Goal: Task Accomplishment & Management: Complete application form

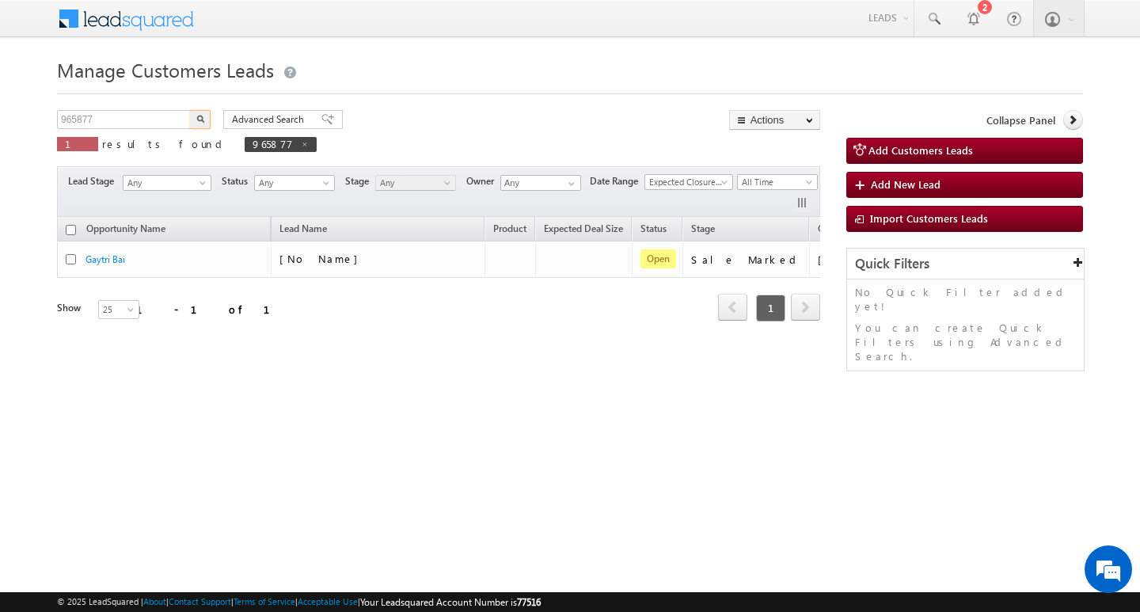
click at [133, 116] on input "965877" at bounding box center [124, 119] width 135 height 19
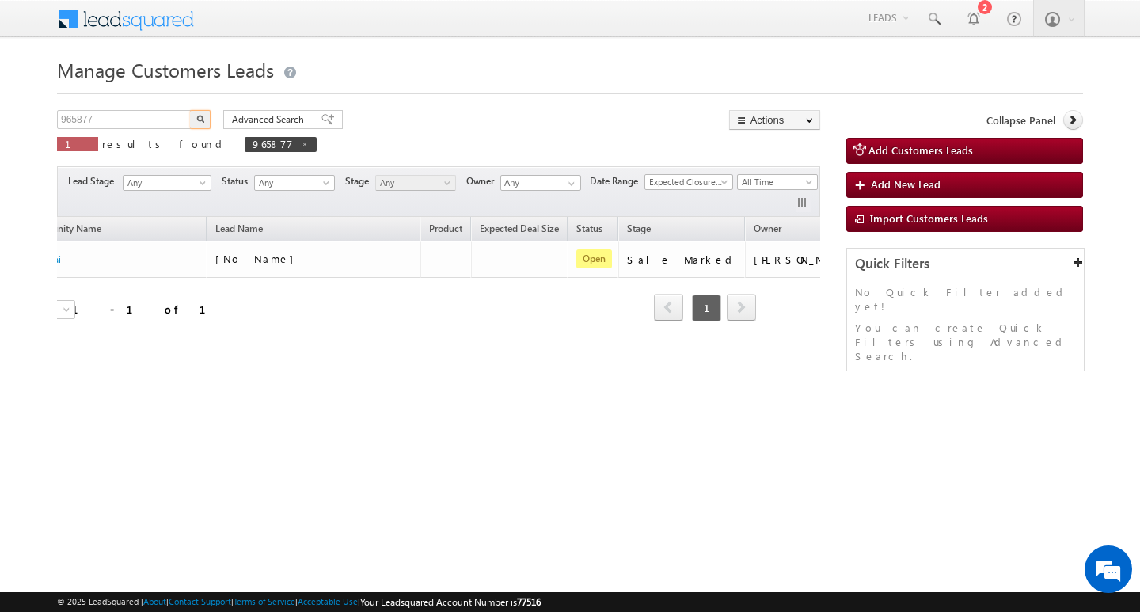
click at [133, 116] on input "965877" at bounding box center [124, 119] width 135 height 19
type input "Search Customers Leads"
click at [154, 120] on input "text" at bounding box center [124, 119] width 135 height 19
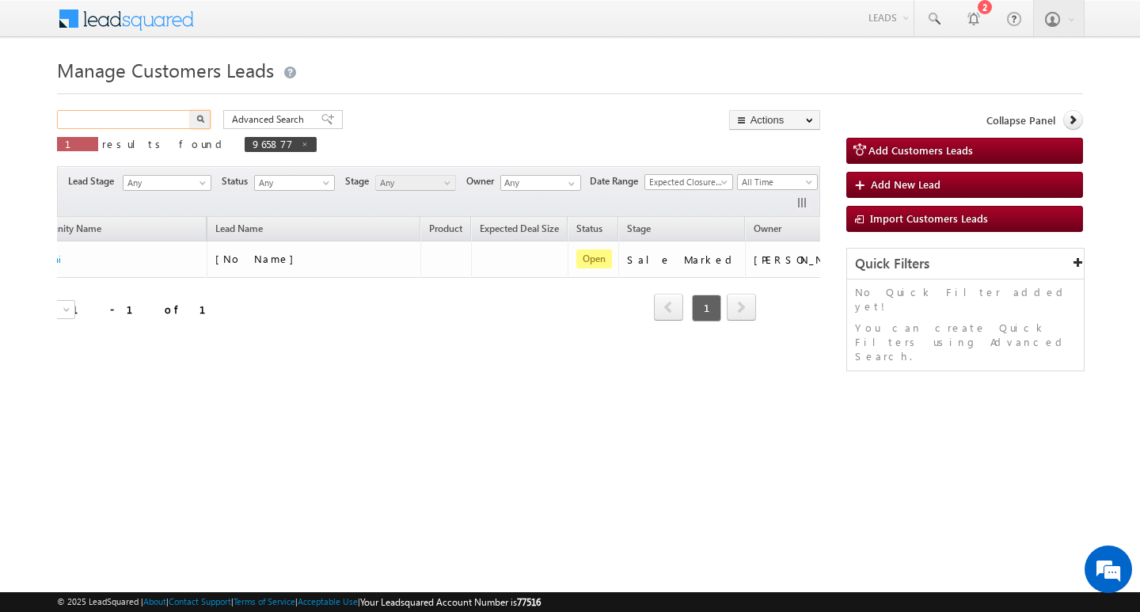
paste input "965334"
type input "965334"
click at [190, 110] on button "button" at bounding box center [200, 119] width 21 height 19
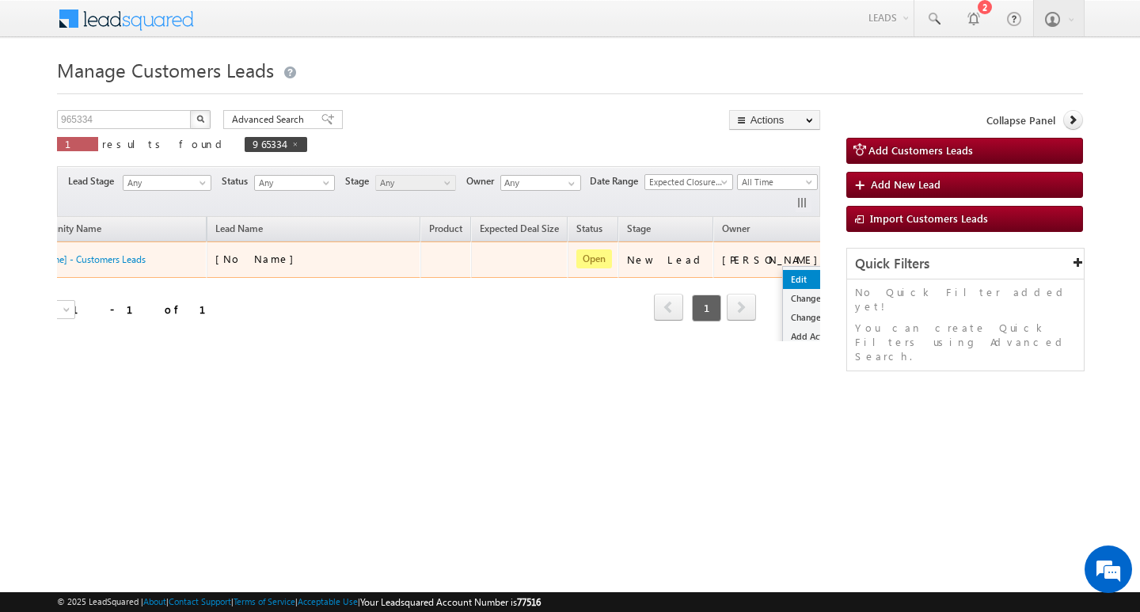
click at [783, 272] on link "Edit" at bounding box center [822, 279] width 79 height 19
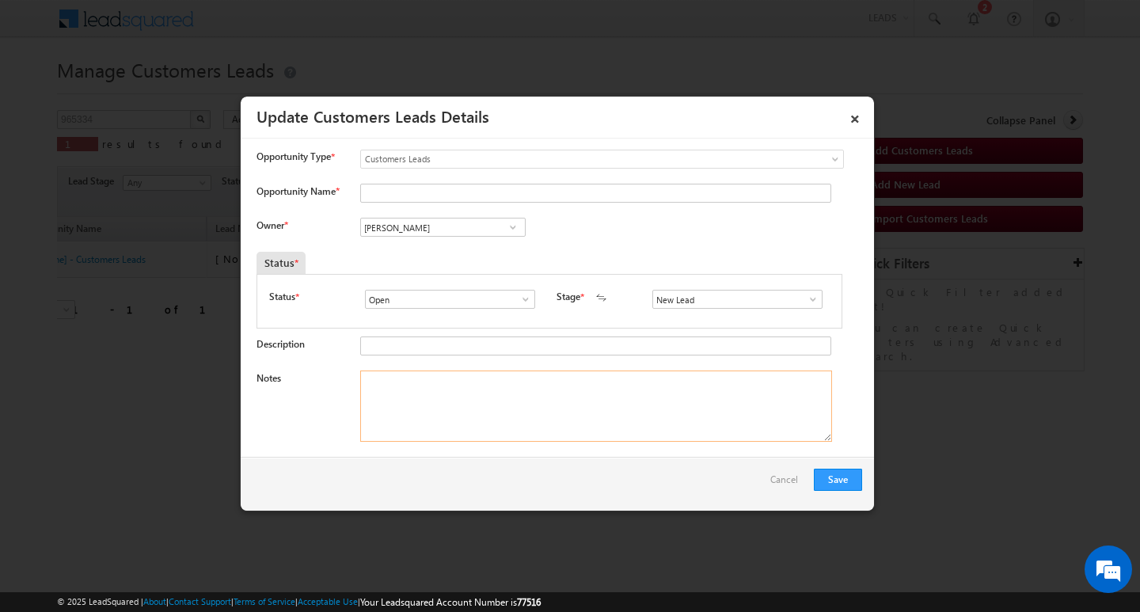
click at [593, 411] on textarea "Notes" at bounding box center [596, 405] width 472 height 71
click at [811, 297] on span at bounding box center [813, 299] width 16 height 13
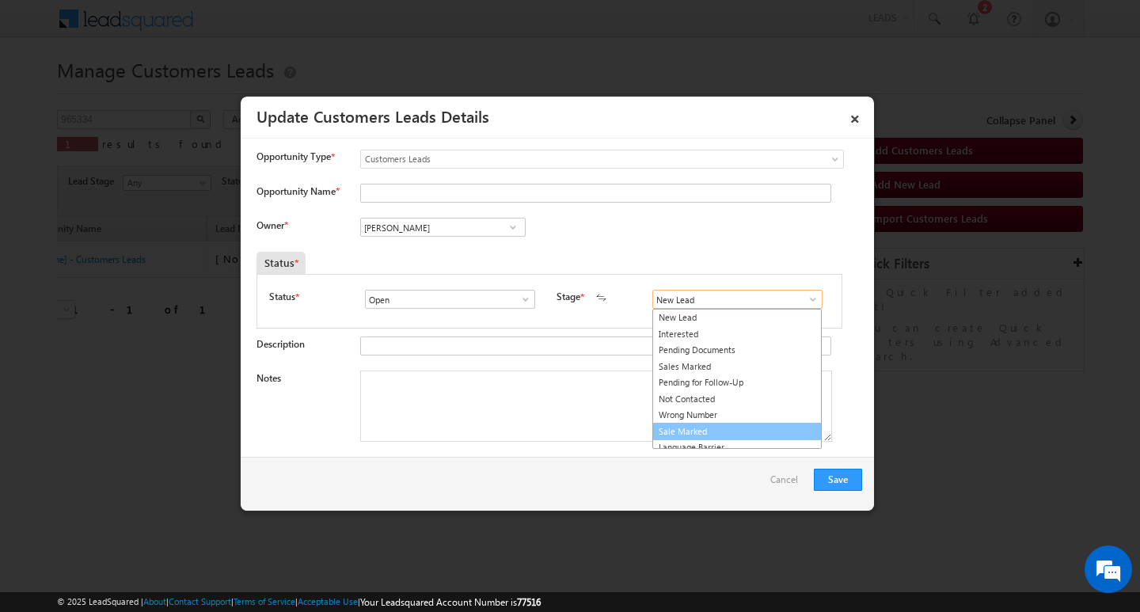
click at [706, 427] on link "Sale Marked" at bounding box center [736, 432] width 169 height 18
type input "Sale Marked"
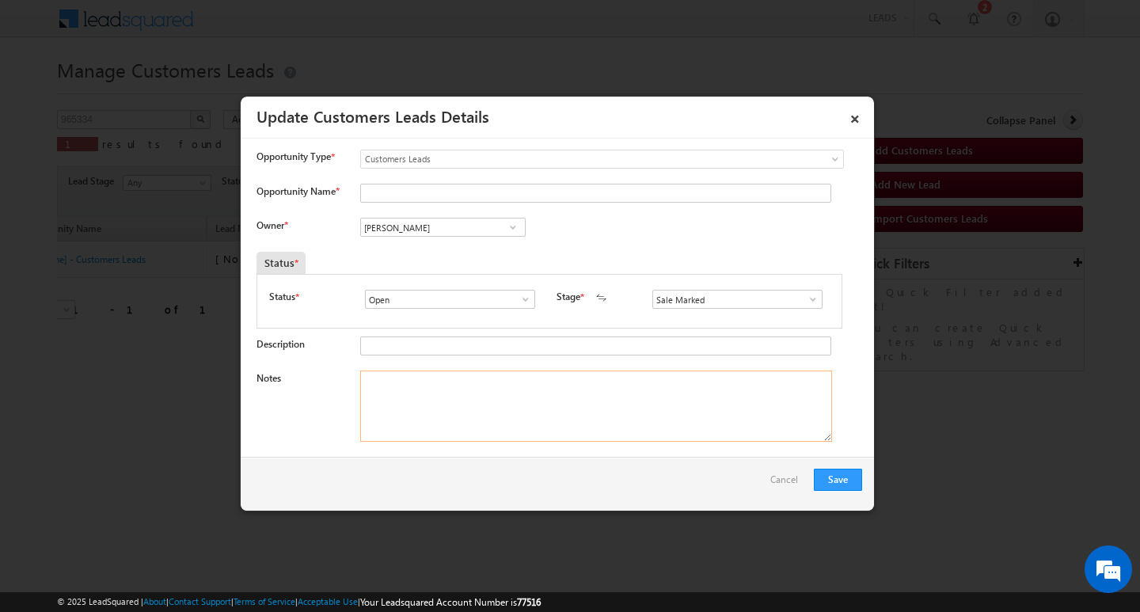
click at [617, 388] on textarea "Notes" at bounding box center [596, 405] width 472 height 71
click at [416, 225] on input "[PERSON_NAME]" at bounding box center [442, 227] width 165 height 19
drag, startPoint x: 559, startPoint y: 438, endPoint x: 579, endPoint y: 408, distance: 36.4
click at [559, 439] on textarea "Notes" at bounding box center [596, 405] width 472 height 71
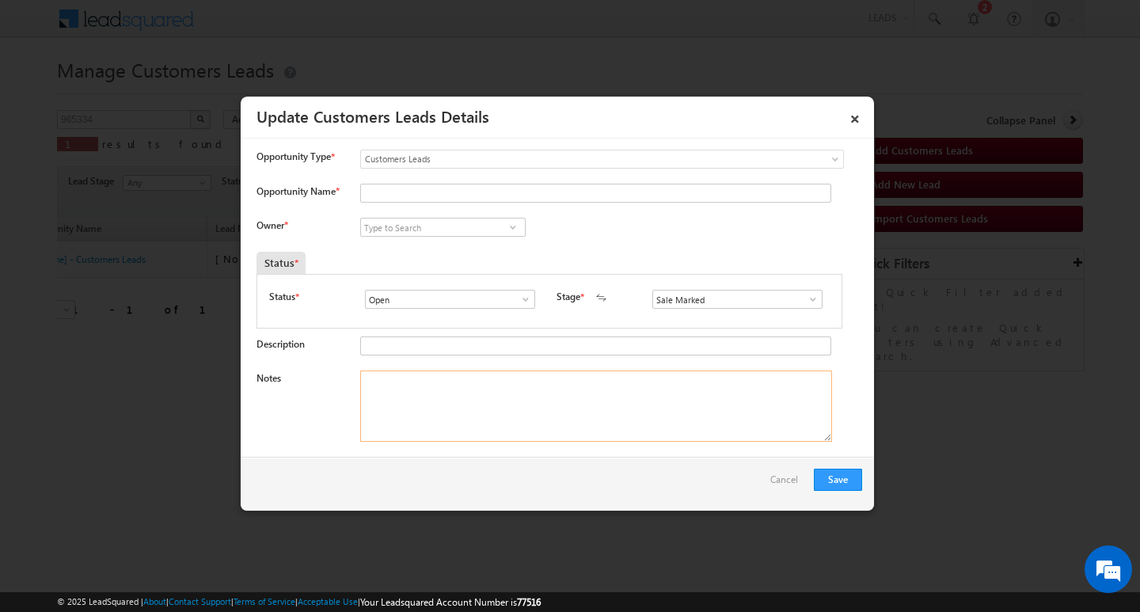
click at [579, 408] on textarea "Notes" at bounding box center [596, 405] width 472 height 71
paste textarea "[PERSON_NAME] / AG : 38Y / CO AA NAME : DERU / MOTHE INCOME : 50K / WORAK EXPW …"
type textarea "[PERSON_NAME] / AG : 38Y / CO AA NAME : DERU / MOTHE INCOME : 50K / WORAK EXPW …"
click at [465, 218] on input at bounding box center [442, 227] width 165 height 19
click at [465, 219] on input at bounding box center [442, 227] width 165 height 19
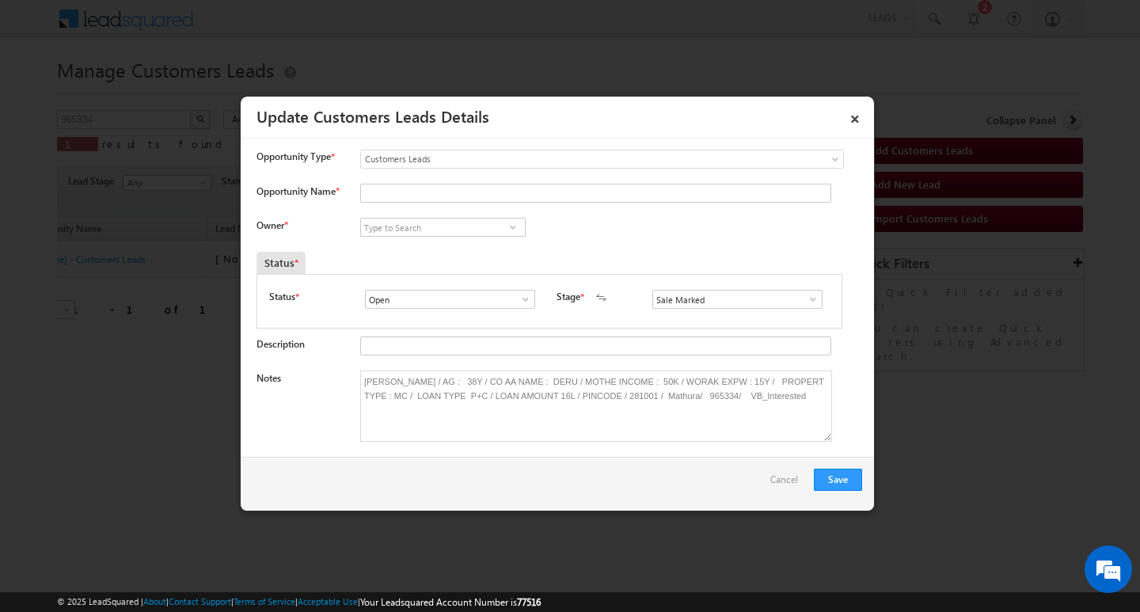
click at [472, 180] on div "Opportunity Type * Select any Activity Bank Mitra Leads Builders Leads Customer…" at bounding box center [559, 167] width 606 height 34
click at [469, 186] on input "Opportunity Name *" at bounding box center [595, 193] width 471 height 19
paste input "[PERSON_NAME]"
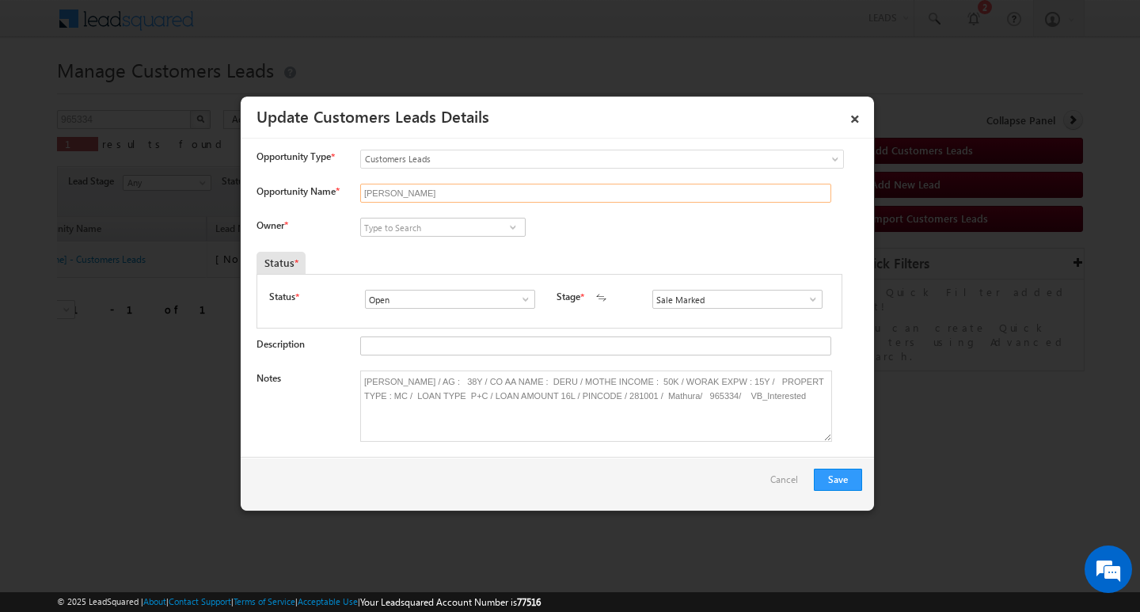
type input "[PERSON_NAME]"
click at [446, 228] on input at bounding box center [442, 227] width 165 height 19
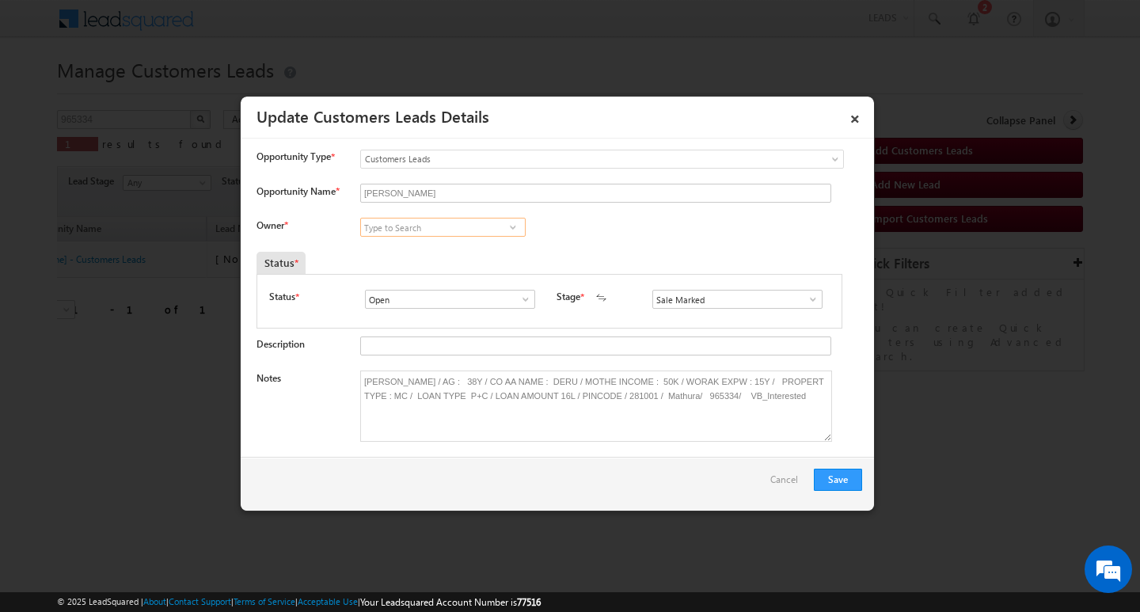
paste input "[PERSON_NAME]"
click at [437, 255] on span "[EMAIL_ADDRESS][DOMAIN_NAME]" at bounding box center [438, 259] width 142 height 12
type input "[PERSON_NAME]"
click at [833, 476] on button "Save" at bounding box center [838, 480] width 48 height 22
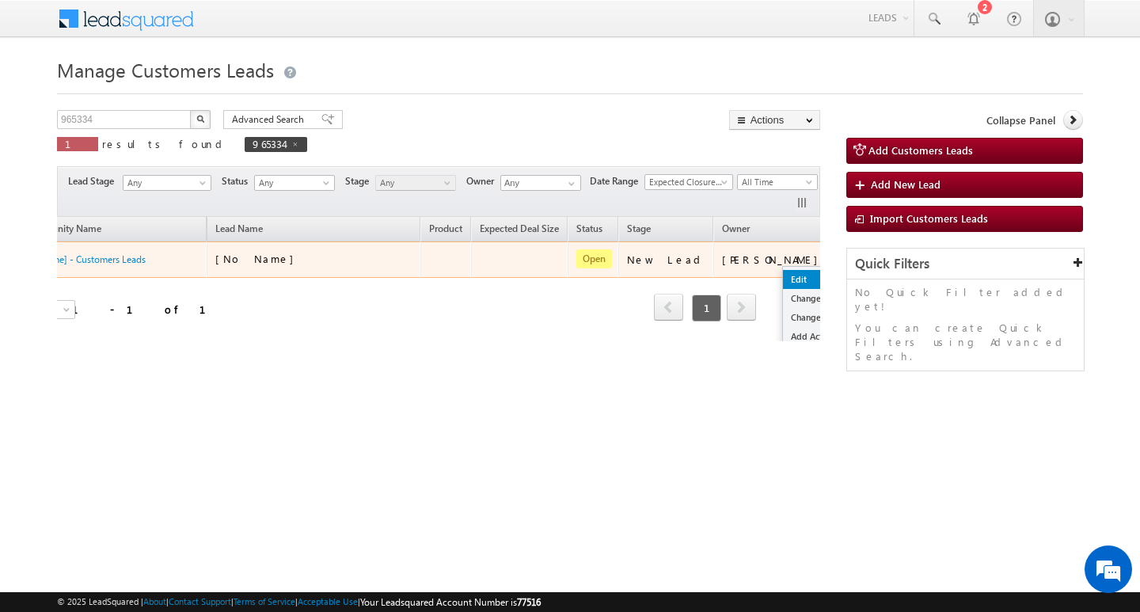
click at [783, 272] on link "Edit" at bounding box center [822, 279] width 79 height 19
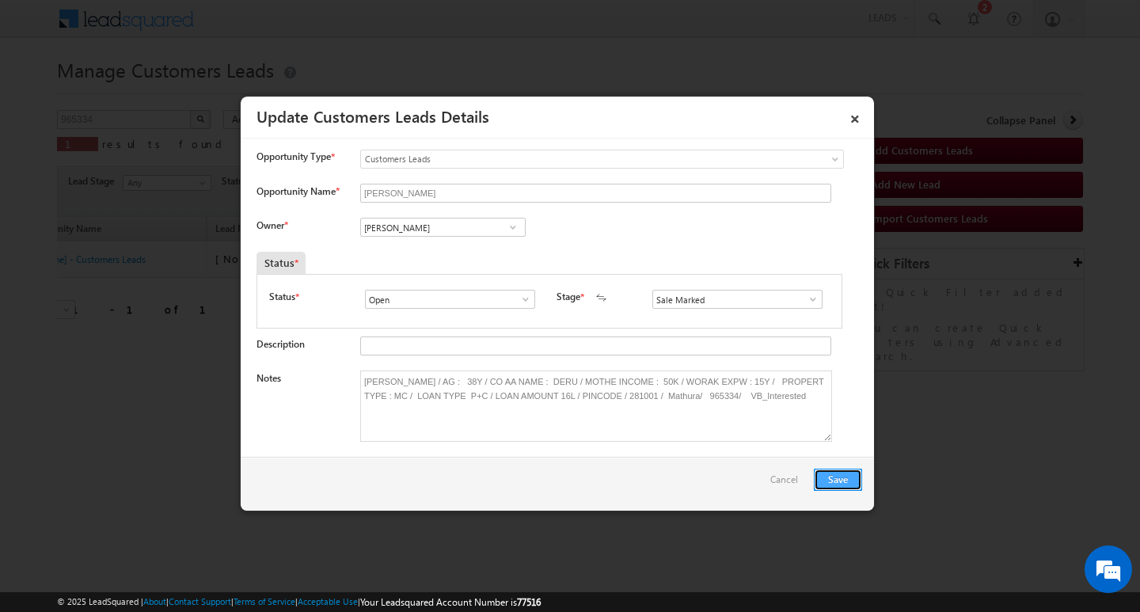
click at [815, 469] on button "Save" at bounding box center [838, 480] width 48 height 22
